Goal: Download file/media

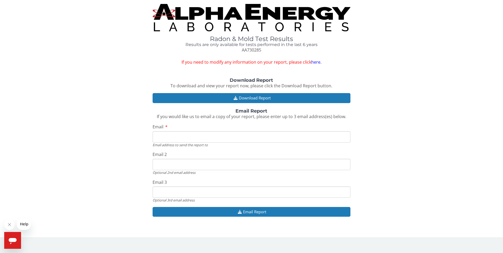
click at [184, 135] on input "Email" at bounding box center [251, 136] width 198 height 11
type input "andy@learmachining.com"
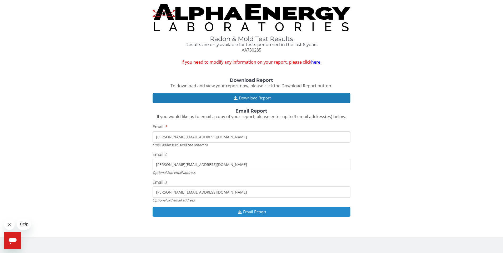
click at [257, 211] on button "Email Report" at bounding box center [251, 212] width 198 height 10
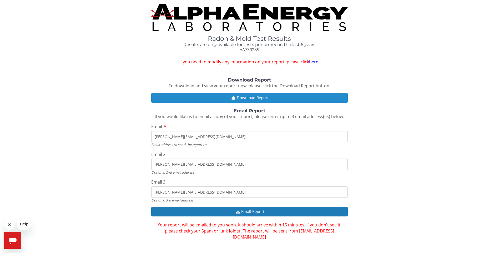
click at [250, 100] on button "Download Report" at bounding box center [249, 98] width 196 height 10
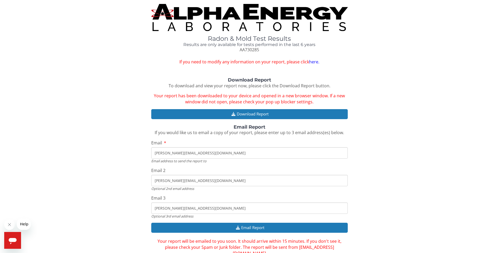
scroll to position [18, 0]
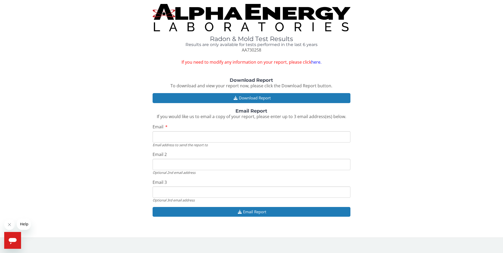
click at [173, 139] on input "Email" at bounding box center [251, 136] width 198 height 11
type input "[PERSON_NAME][EMAIL_ADDRESS][DOMAIN_NAME]"
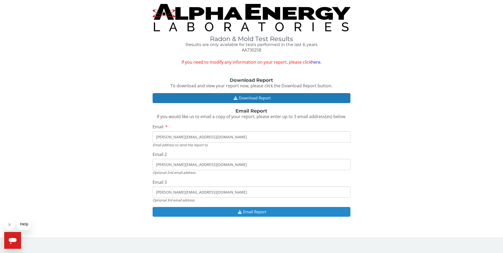
click at [251, 213] on button "Email Report" at bounding box center [251, 212] width 198 height 10
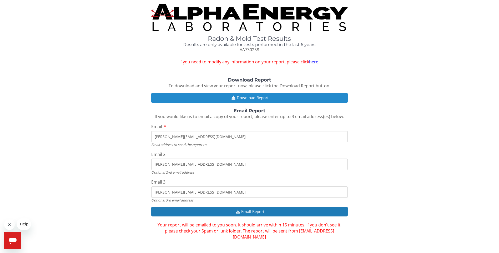
click at [246, 98] on button "Download Report" at bounding box center [249, 98] width 196 height 10
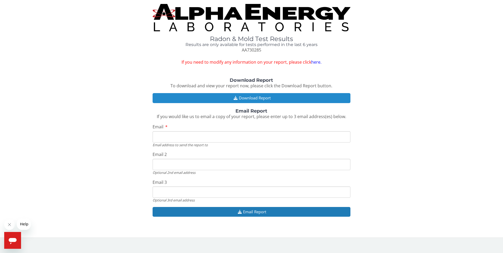
click at [248, 97] on button "Download Report" at bounding box center [251, 98] width 198 height 10
